Goal: Transaction & Acquisition: Purchase product/service

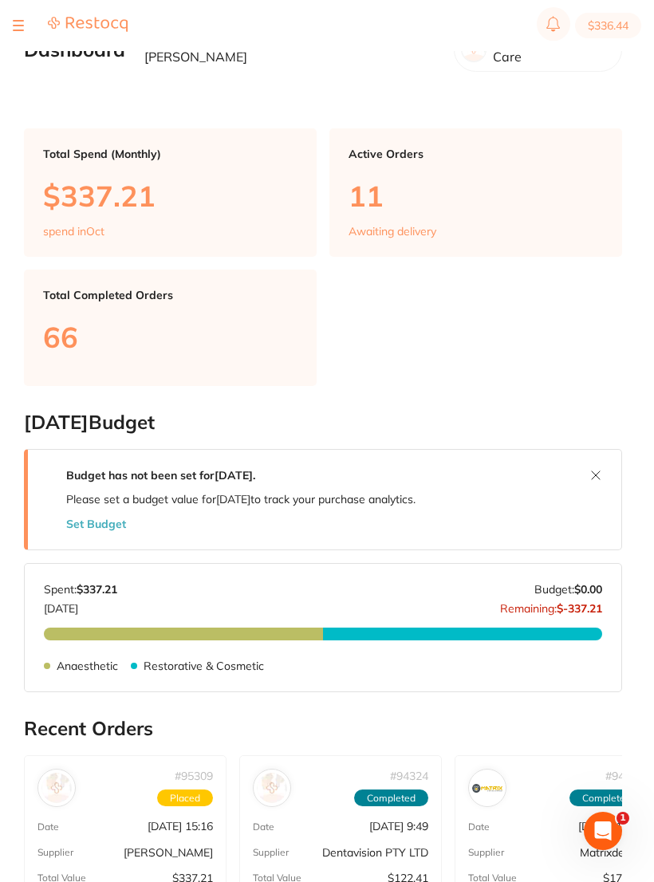
click at [605, 24] on button "$336.44" at bounding box center [608, 26] width 66 height 26
checkbox input "true"
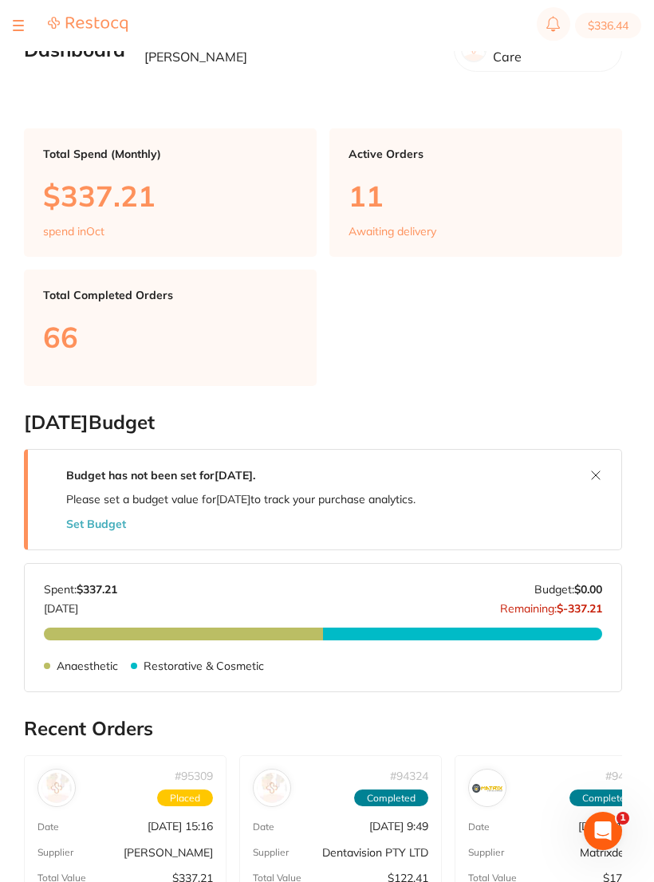
checkbox input "true"
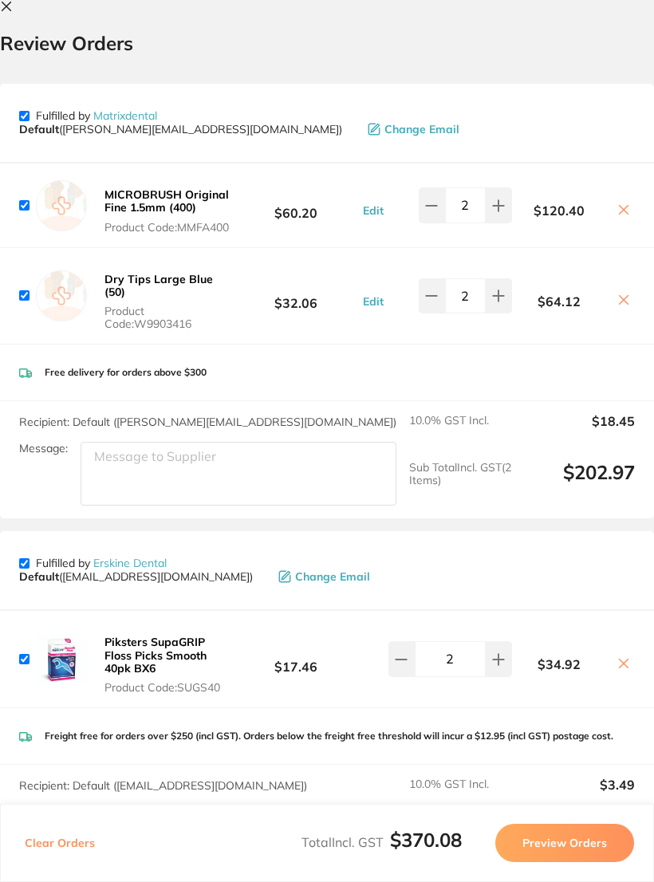
click at [436, 109] on div "Fulfilled by Matrixdental Default ( peter@matrixdental.com.au ) Change Email" at bounding box center [327, 123] width 616 height 53
click at [484, 74] on div "Deliver To Katherine Bailey ( Riviera Dental Care ) 6A Service Street Bairnsdal…" at bounding box center [327, 636] width 654 height 1131
click at [6, 14] on button at bounding box center [9, 7] width 19 height 15
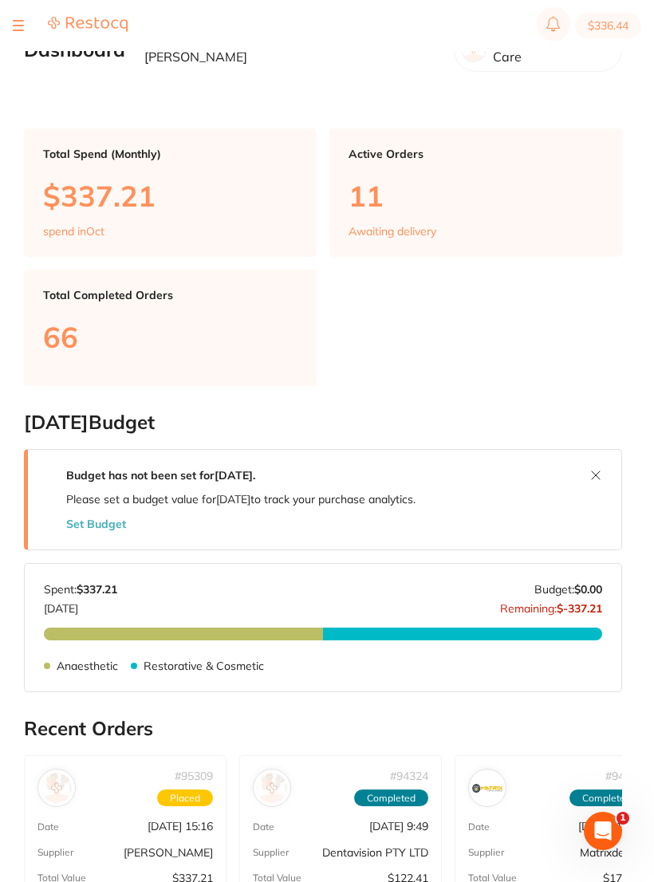
click at [11, 30] on section "$336.44" at bounding box center [327, 25] width 654 height 51
click at [19, 25] on button at bounding box center [18, 26] width 11 height 2
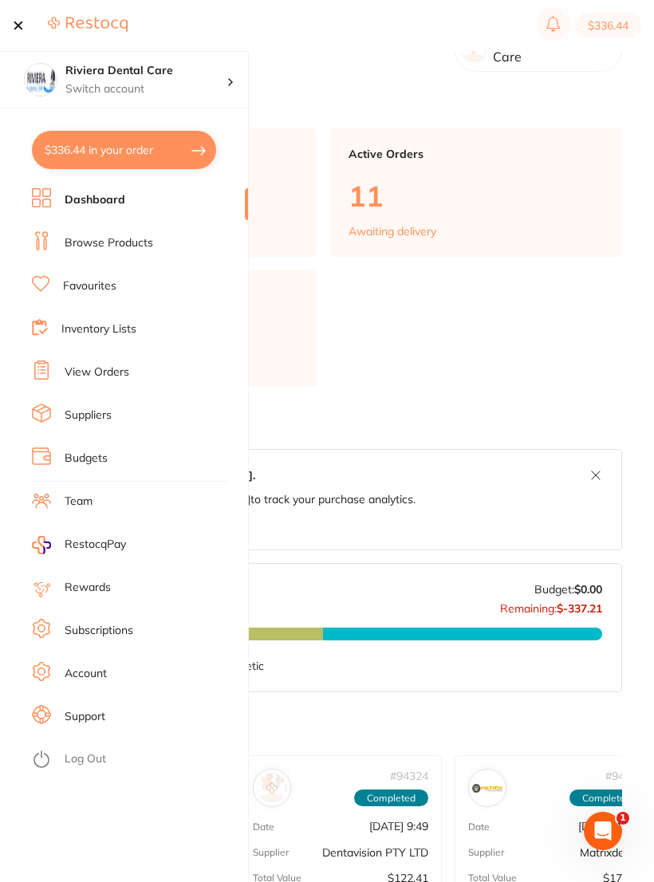
click at [112, 241] on link "Browse Products" at bounding box center [109, 243] width 89 height 16
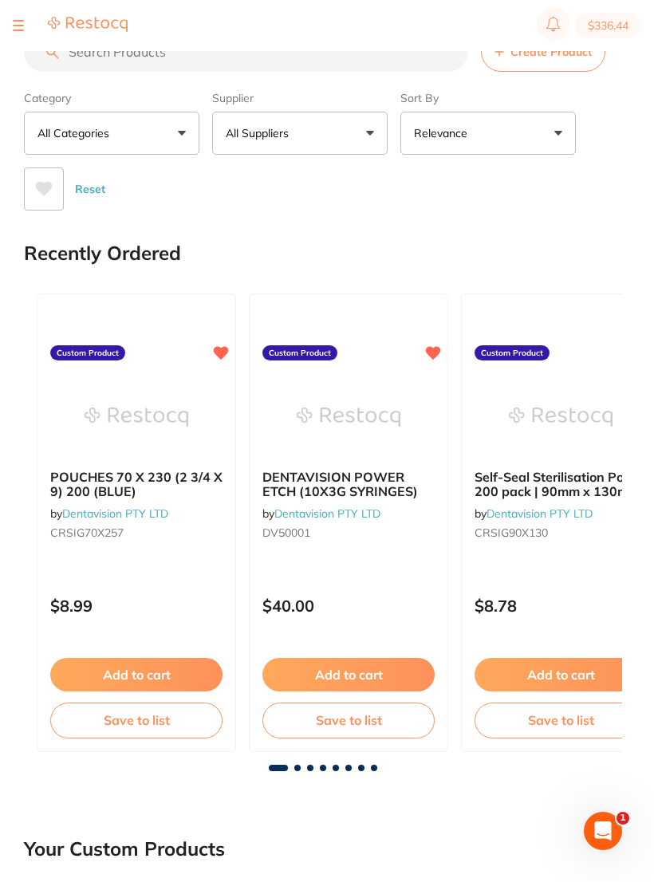
click at [10, 23] on section "$336.44" at bounding box center [327, 25] width 654 height 51
click at [14, 25] on button at bounding box center [18, 26] width 11 height 2
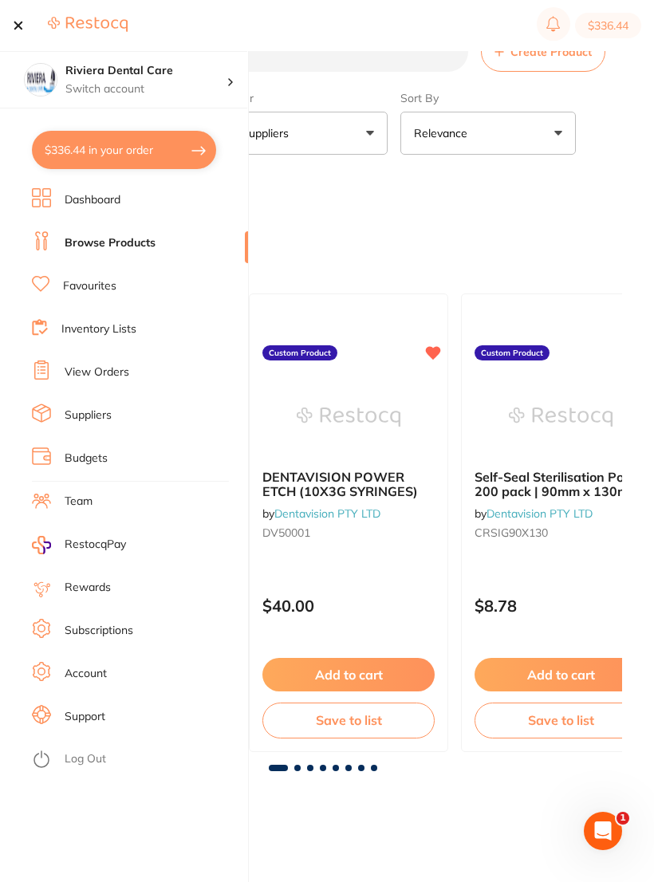
click at [88, 370] on link "View Orders" at bounding box center [97, 373] width 65 height 16
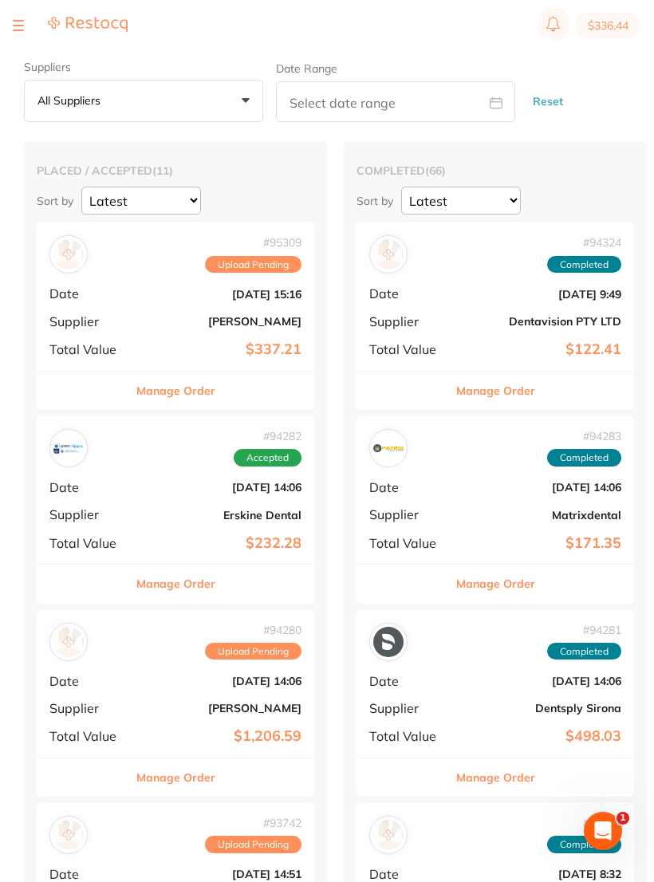
click at [205, 294] on b "[DATE] 15:16" at bounding box center [222, 294] width 160 height 13
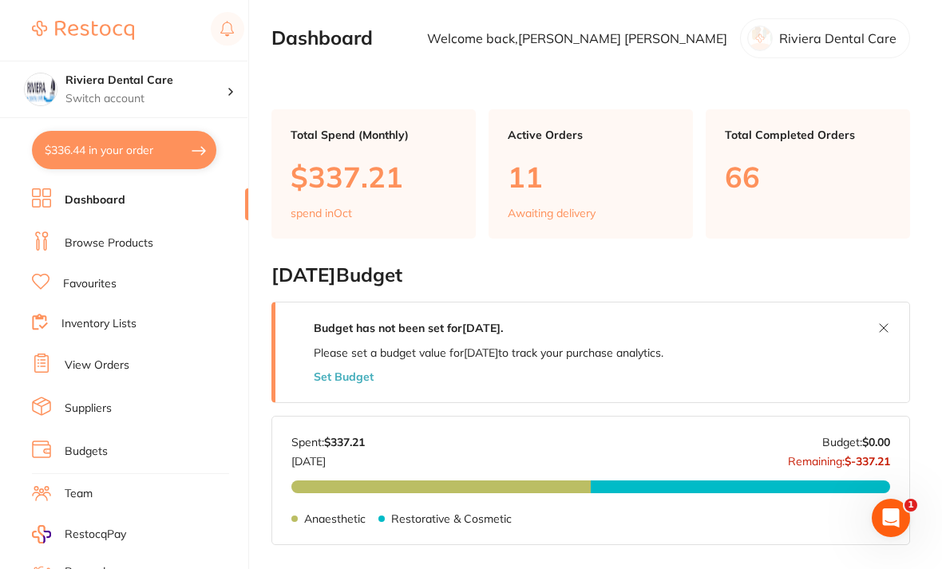
click at [92, 316] on link "Inventory Lists" at bounding box center [98, 324] width 75 height 16
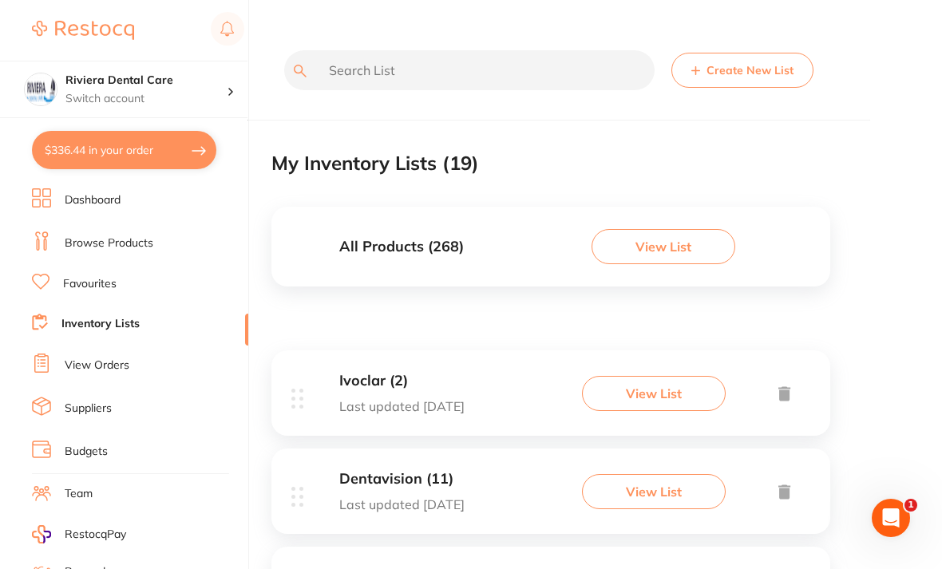
click at [650, 391] on button "View List" at bounding box center [654, 393] width 144 height 35
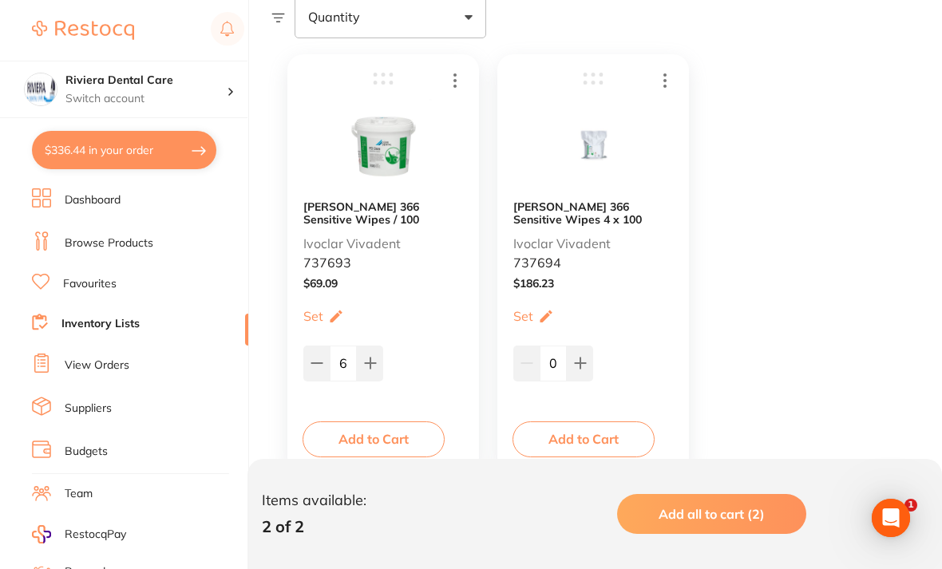
scroll to position [318, 0]
click at [582, 427] on button "Add to Cart" at bounding box center [583, 437] width 142 height 35
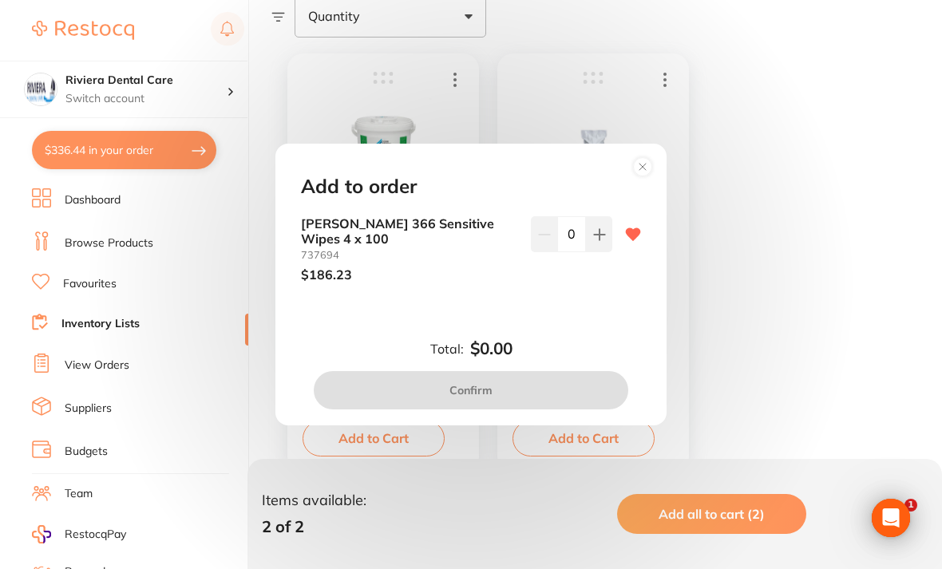
scroll to position [0, 0]
click at [610, 249] on button at bounding box center [599, 233] width 26 height 35
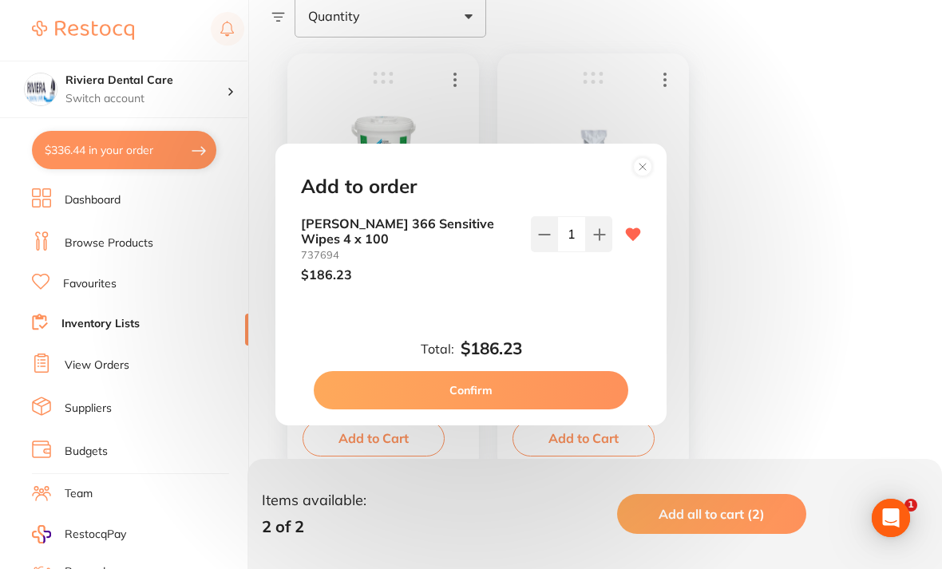
click at [602, 251] on button at bounding box center [599, 233] width 26 height 35
click at [605, 241] on icon at bounding box center [599, 234] width 13 height 13
type input "3"
click at [481, 401] on button "Confirm" at bounding box center [471, 390] width 314 height 38
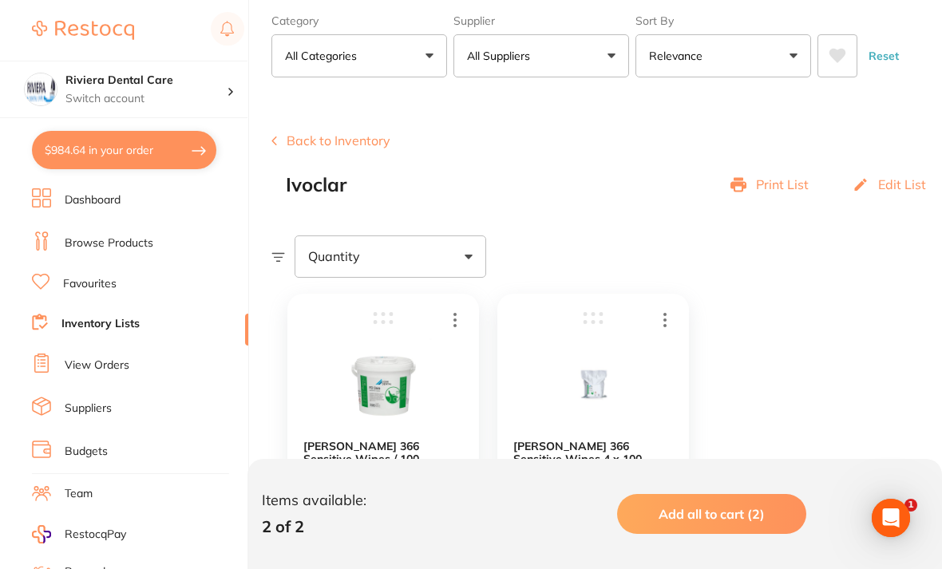
scroll to position [77, 0]
click at [323, 140] on button "Back to Inventory" at bounding box center [330, 140] width 119 height 14
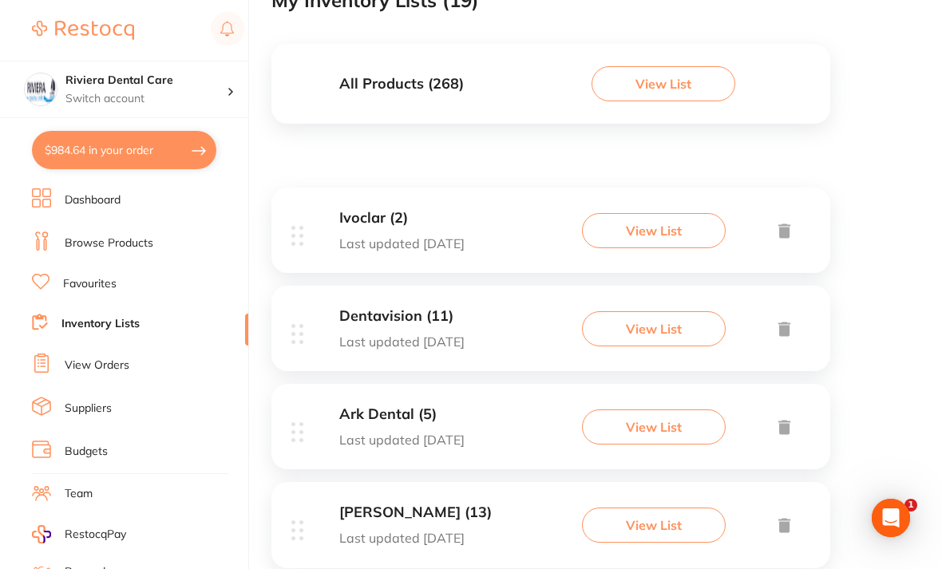
click at [464, 314] on h3 "Dentavision (11)" at bounding box center [401, 316] width 125 height 17
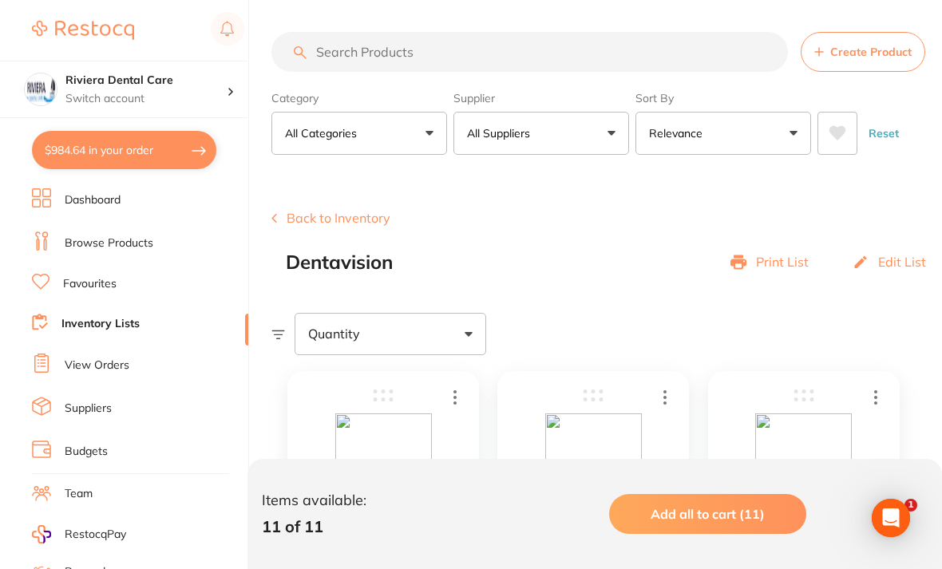
click at [324, 211] on button "Back to Inventory" at bounding box center [330, 218] width 119 height 14
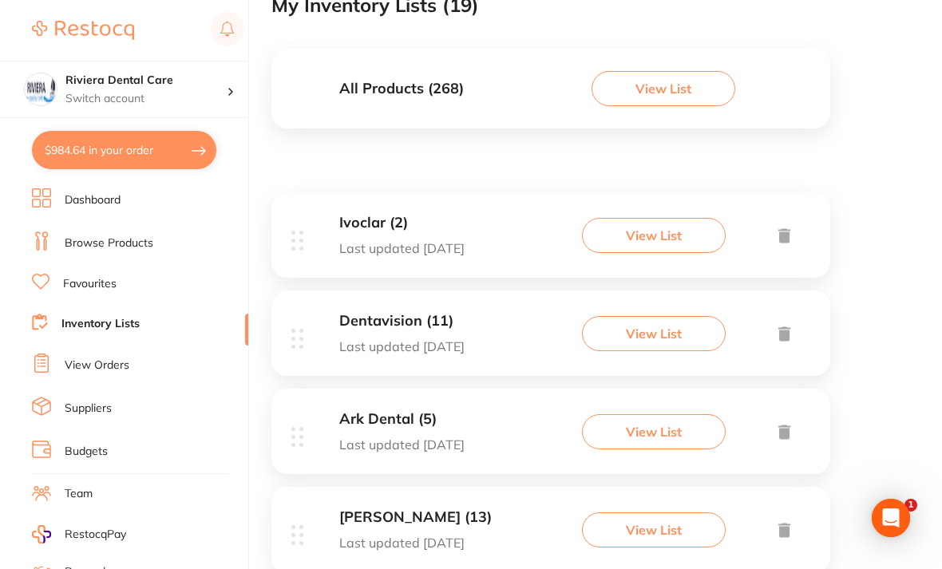
scroll to position [158, 0]
click at [634, 422] on button "View List" at bounding box center [654, 431] width 144 height 35
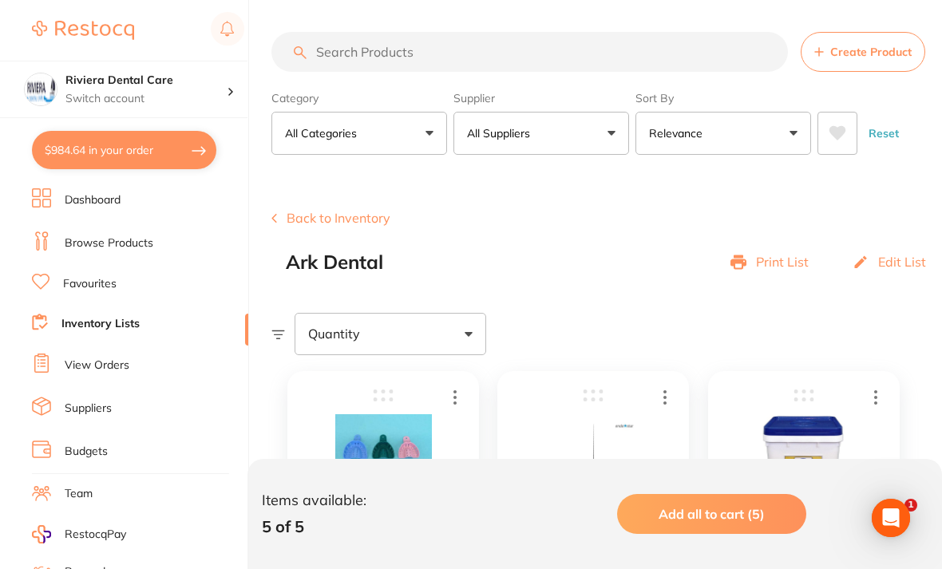
click at [307, 217] on button "Back to Inventory" at bounding box center [330, 218] width 119 height 14
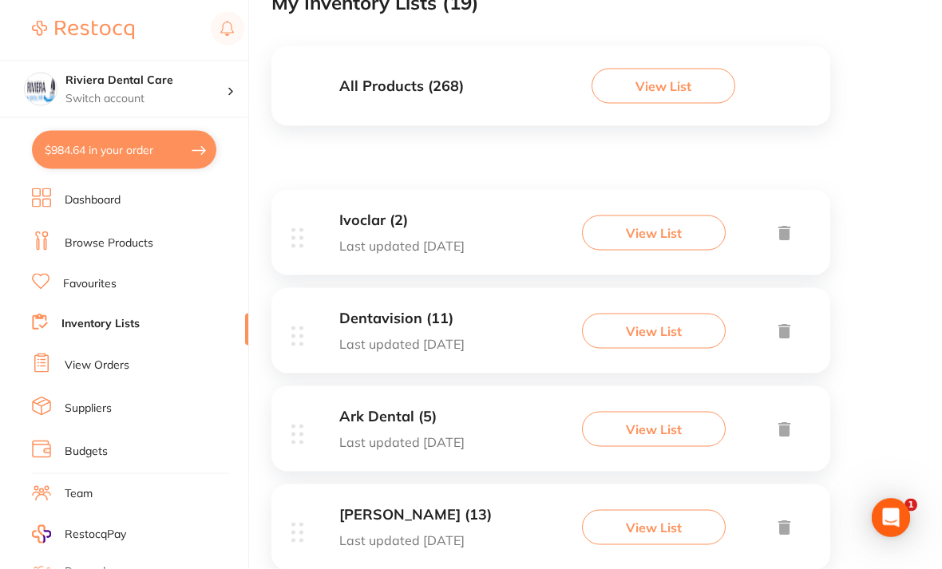
scroll to position [174, 0]
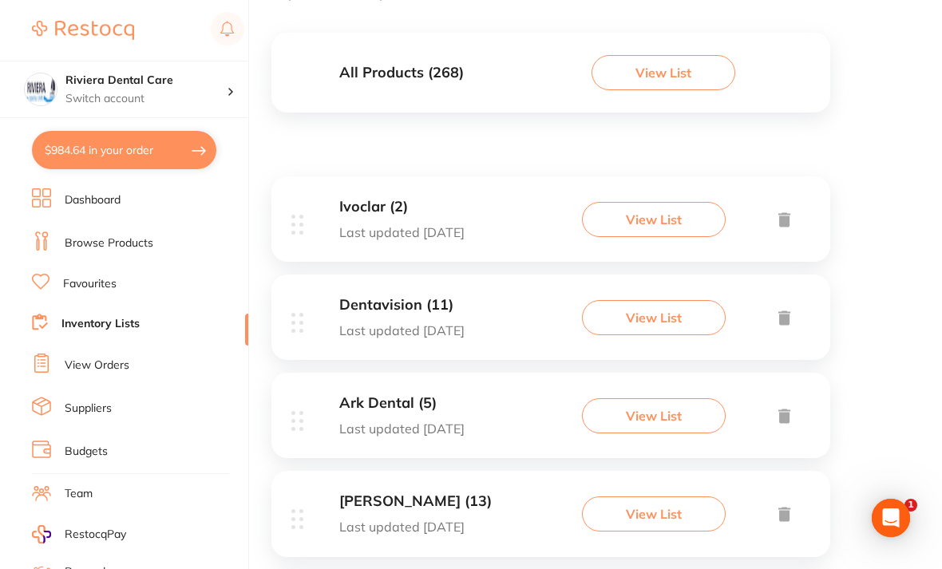
click at [642, 399] on button "View List" at bounding box center [654, 415] width 144 height 35
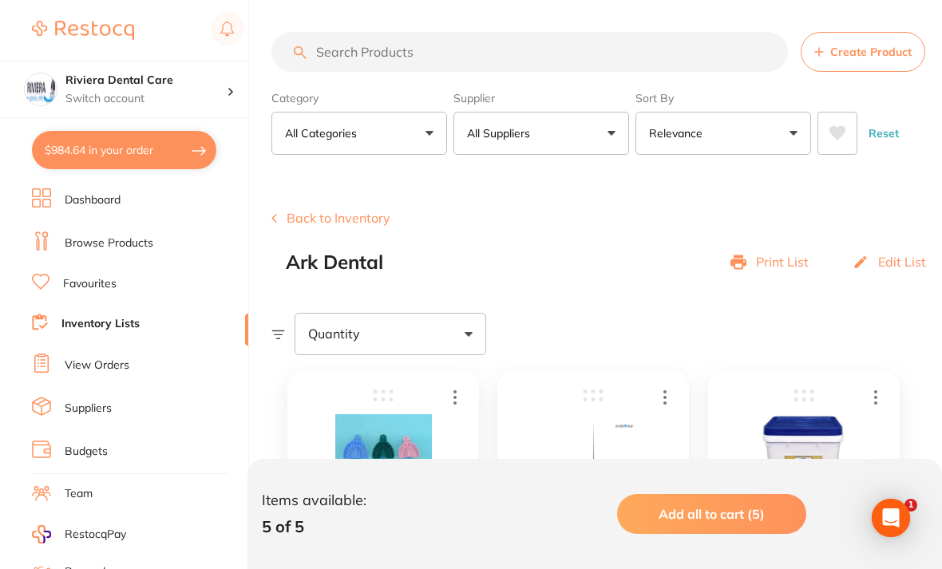
click at [304, 225] on button "Back to Inventory" at bounding box center [330, 218] width 119 height 14
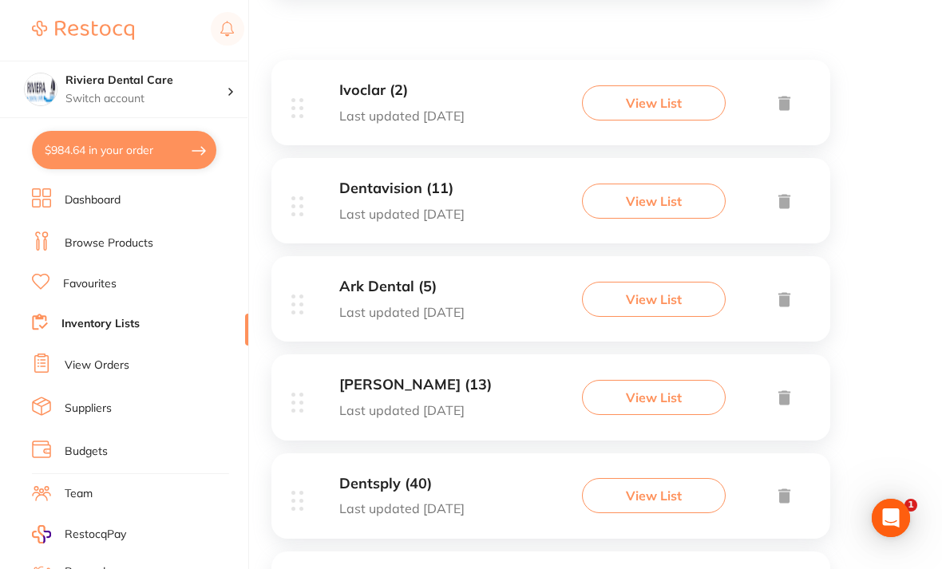
click at [392, 388] on h3 "[PERSON_NAME] (13)" at bounding box center [415, 385] width 152 height 17
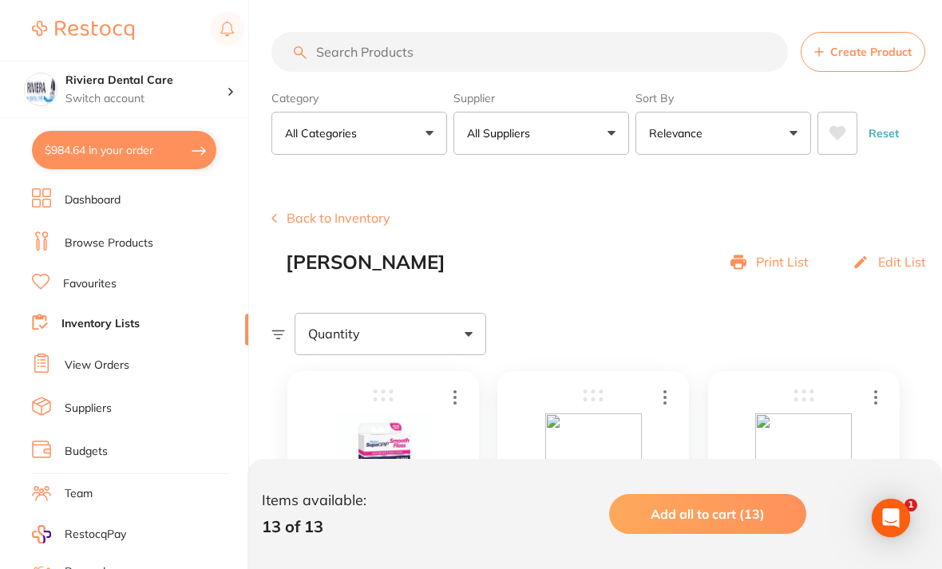
click at [314, 211] on button "Back to Inventory" at bounding box center [330, 218] width 119 height 14
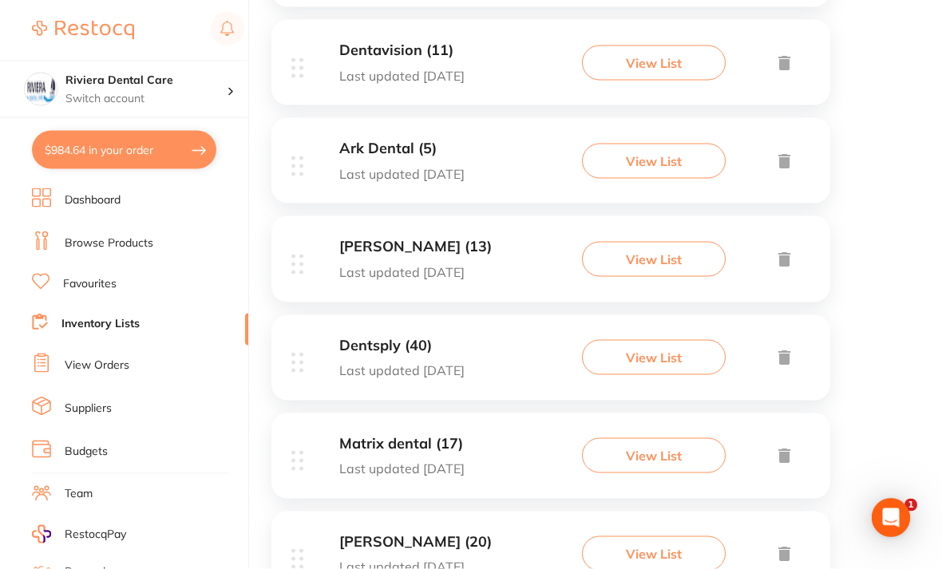
scroll to position [440, 0]
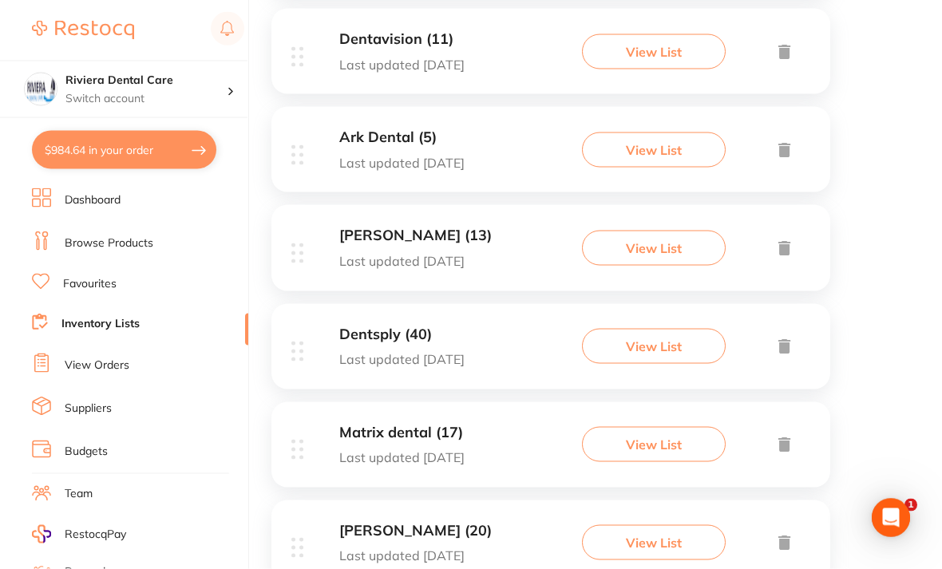
click at [661, 338] on button "View List" at bounding box center [654, 346] width 144 height 35
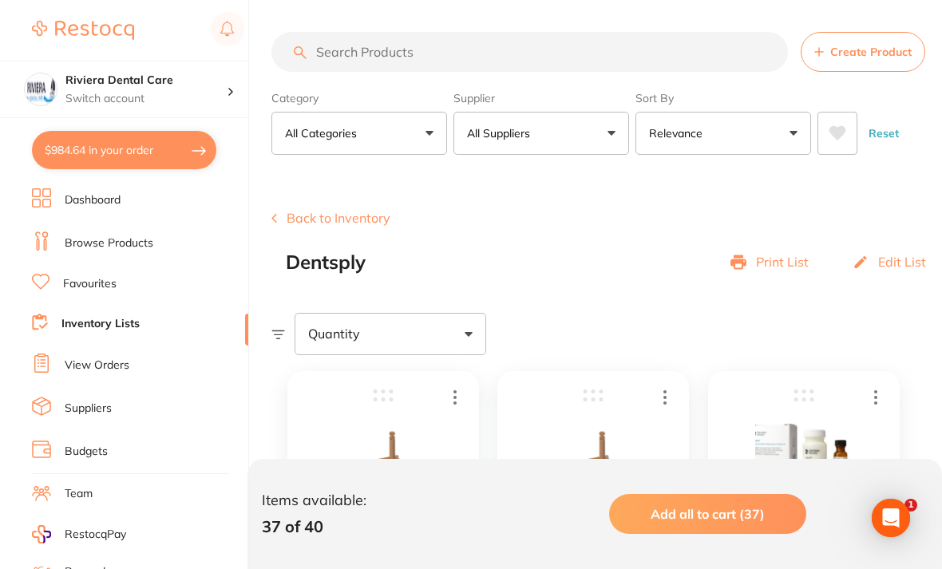
click at [318, 216] on button "Back to Inventory" at bounding box center [330, 218] width 119 height 14
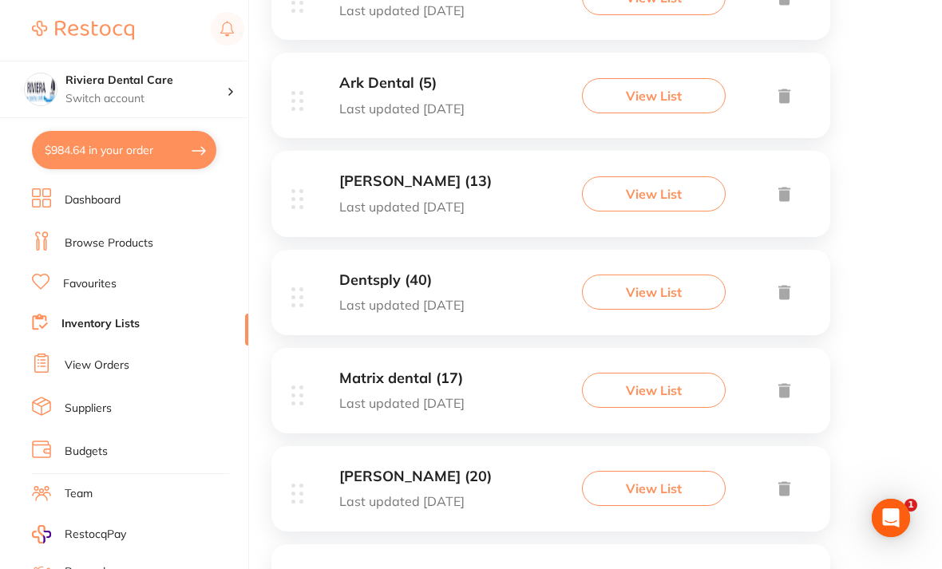
scroll to position [495, 0]
click at [669, 377] on button "View List" at bounding box center [654, 389] width 144 height 35
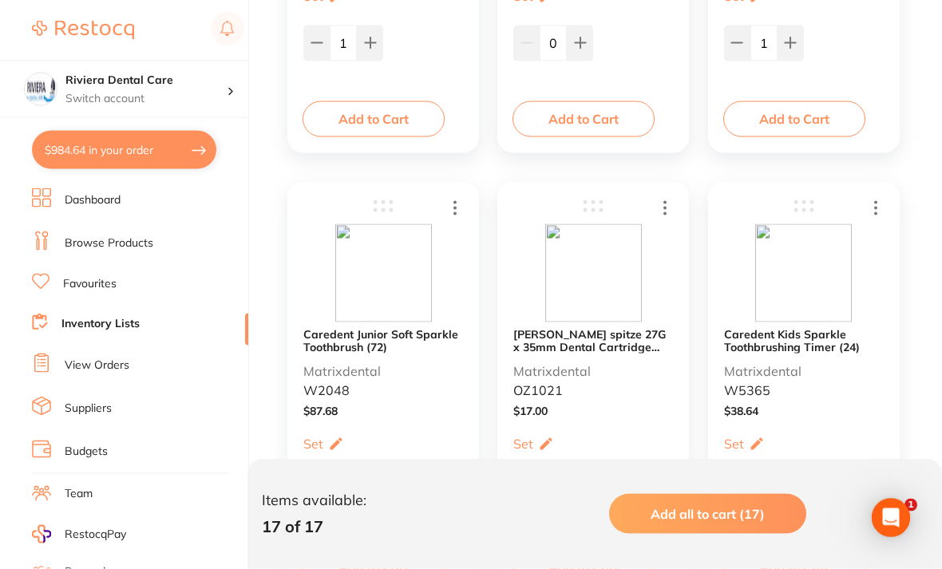
scroll to position [1981, 0]
